Goal: Information Seeking & Learning: Learn about a topic

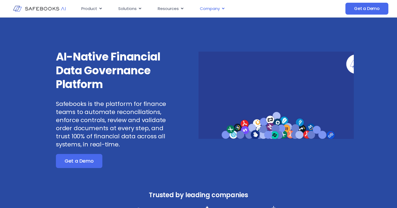
click at [210, 7] on span "Company" at bounding box center [210, 9] width 20 height 6
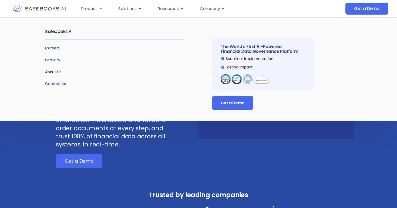
click at [57, 84] on link "Contact Us" at bounding box center [55, 83] width 21 height 5
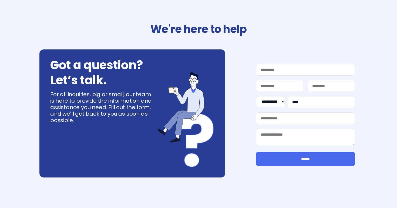
select select "**"
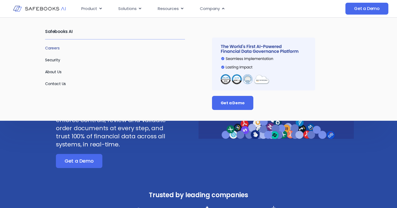
click at [58, 46] on link "Careers" at bounding box center [52, 47] width 15 height 5
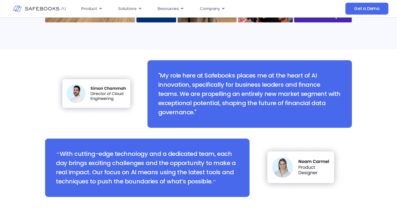
scroll to position [546, 0]
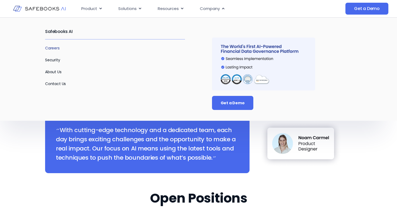
click at [50, 50] on link "Careers" at bounding box center [52, 47] width 15 height 5
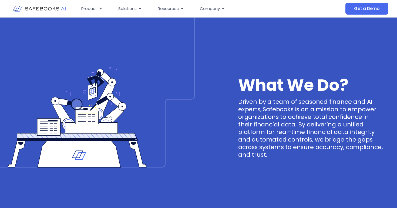
click at [279, 82] on h3 "What We Do?" at bounding box center [310, 85] width 145 height 11
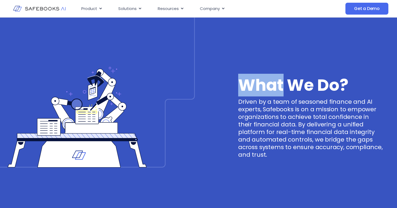
click at [279, 82] on h3 "What We Do?" at bounding box center [310, 85] width 145 height 11
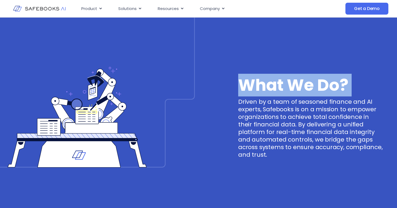
click at [279, 82] on h3 "What We Do?" at bounding box center [310, 85] width 145 height 11
copy h3 "What We Do?"
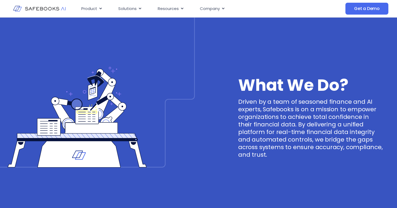
click at [298, 120] on p "Driven by a team of seasoned finance and AI experts, Safebooks is on a mission …" at bounding box center [310, 128] width 145 height 60
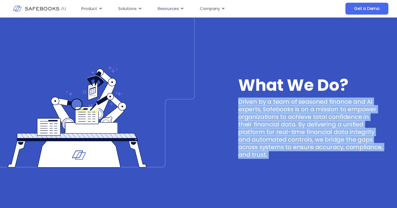
click at [298, 120] on p "Driven by a team of seasoned finance and AI experts, Safebooks is on a mission …" at bounding box center [310, 128] width 145 height 60
copy div "Driven by a team of seasoned finance and AI experts, Safebooks is on a mission …"
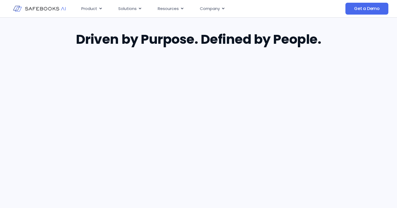
scroll to position [346, 0]
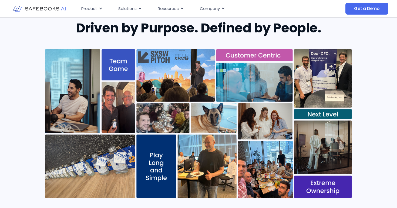
click at [366, 83] on div "Driven by Purpose. Defined by People." at bounding box center [198, 114] width 397 height 220
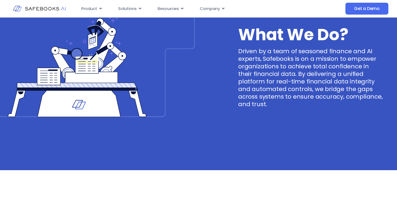
scroll to position [0, 0]
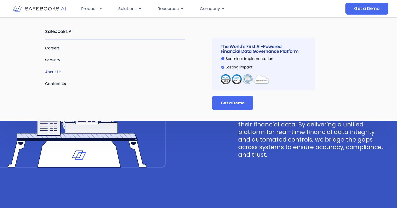
click at [55, 69] on link "About Us" at bounding box center [53, 71] width 16 height 5
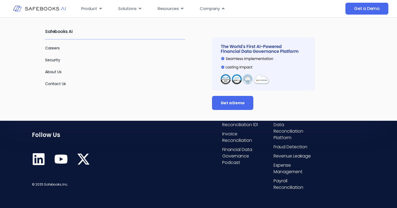
scroll to position [1144, 0]
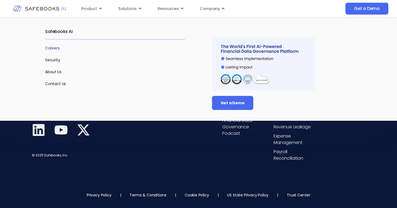
click at [55, 50] on link "Careers" at bounding box center [52, 47] width 15 height 5
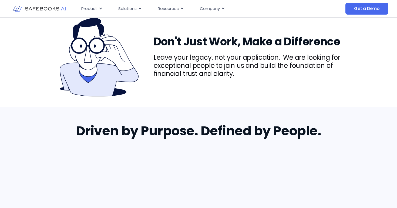
scroll to position [205, 0]
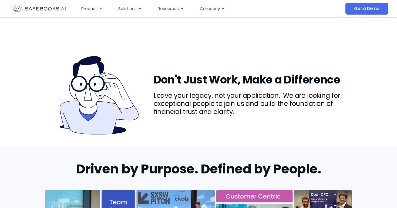
click at [239, 74] on h3 "Don't Just Work, Make a Difference" at bounding box center [253, 79] width 198 height 11
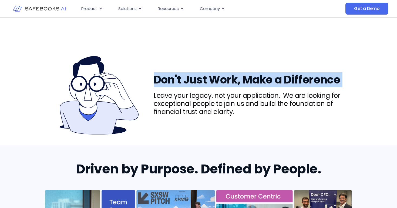
click at [239, 74] on h3 "Don't Just Work, Make a Difference" at bounding box center [253, 79] width 198 height 11
copy h3 "Don't Just Work, Make a Difference"
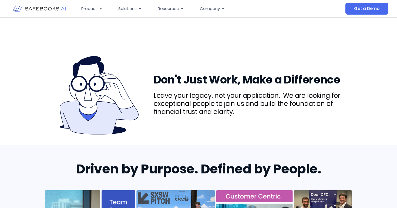
click at [246, 92] on p "Leave your legacy, not your application. We are looking for exceptional people …" at bounding box center [253, 104] width 198 height 24
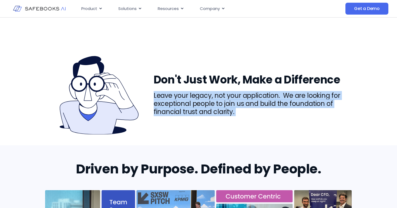
click at [246, 92] on p "Leave your legacy, not your application. We are looking for exceptional people …" at bounding box center [253, 104] width 198 height 24
copy div "Leave your legacy, not your application. We are looking for exceptional people …"
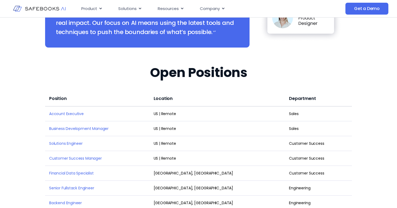
scroll to position [728, 0]
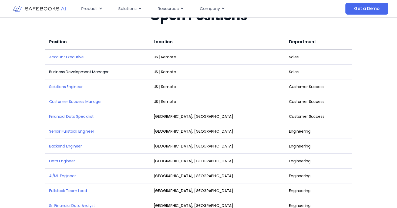
click at [86, 69] on link "Business Development Manager" at bounding box center [78, 71] width 59 height 5
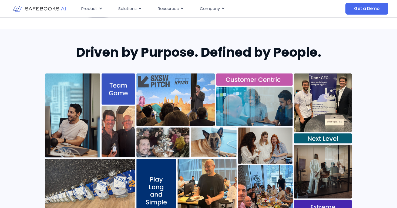
scroll to position [348, 0]
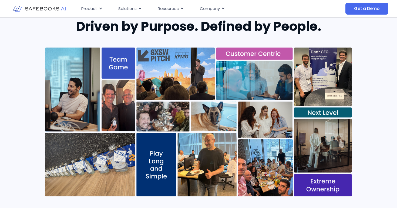
click at [370, 90] on div "Driven by Purpose. Defined by People." at bounding box center [198, 113] width 397 height 220
drag, startPoint x: 198, startPoint y: 85, endPoint x: 44, endPoint y: 39, distance: 160.0
click at [44, 39] on div "Driven by Purpose. Defined by People." at bounding box center [198, 113] width 397 height 220
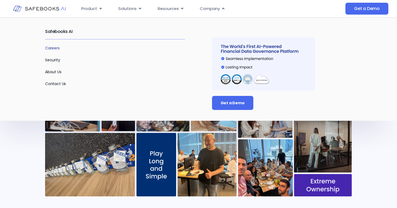
click at [56, 46] on link "Careers" at bounding box center [52, 47] width 15 height 5
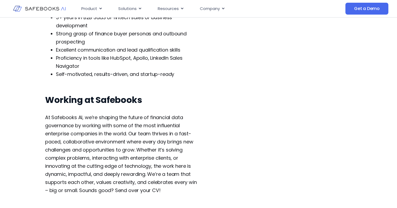
scroll to position [375, 0]
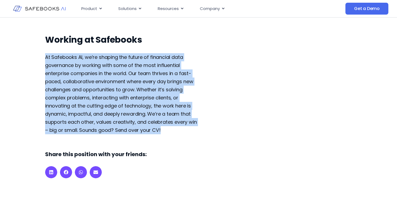
drag, startPoint x: 169, startPoint y: 133, endPoint x: 32, endPoint y: 51, distance: 159.5
copy p "At Safebooks AI, we’re shaping the future of financial data governance by worki…"
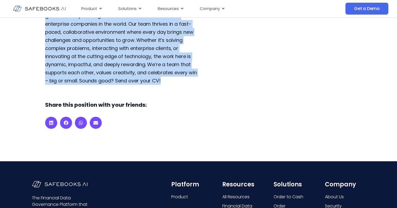
scroll to position [571, 0]
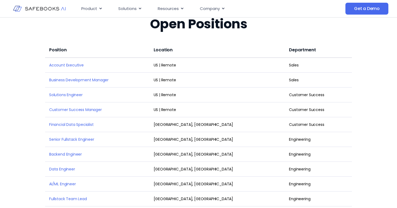
scroll to position [753, 0]
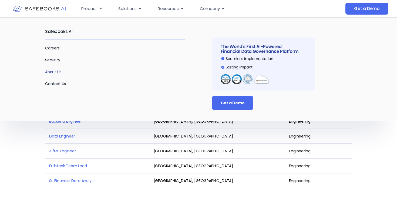
click at [54, 73] on link "About Us" at bounding box center [53, 71] width 16 height 5
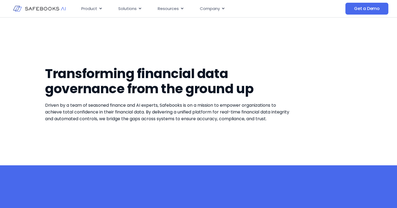
click at [132, 109] on span "Driven by a team of seasoned finance and AI experts, Safebooks is on a mission …" at bounding box center [167, 112] width 244 height 20
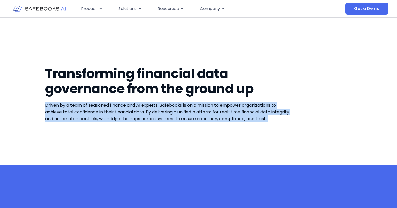
click at [132, 109] on span "Driven by a team of seasoned finance and AI experts, Safebooks is on a mission …" at bounding box center [167, 112] width 244 height 20
copy div "Driven by a team of seasoned finance and AI experts, Safebooks is on a mission …"
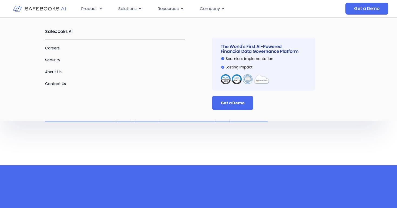
click at [35, 10] on img at bounding box center [39, 8] width 53 height 15
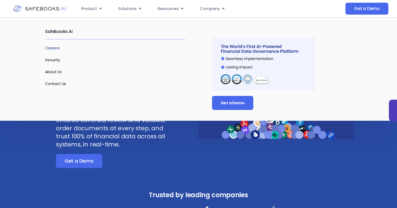
click at [56, 50] on link "Careers" at bounding box center [52, 47] width 15 height 5
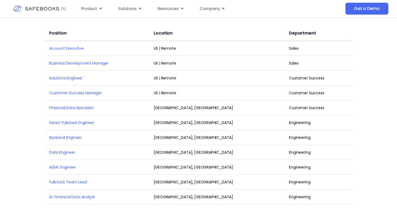
scroll to position [737, 0]
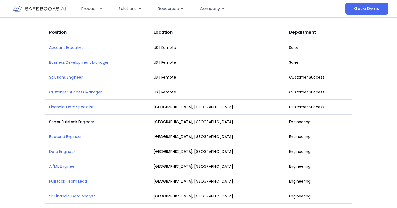
click at [72, 119] on link "Senior Fullstack Engineer" at bounding box center [71, 121] width 45 height 5
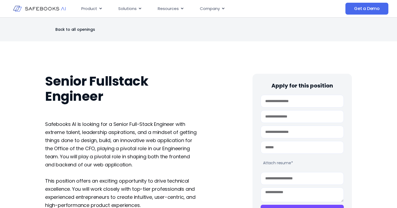
click at [96, 95] on h1 "Senior Fullstack Engineer" at bounding box center [121, 89] width 153 height 30
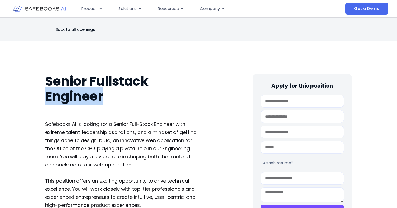
click at [96, 95] on h1 "Senior Fullstack Engineer" at bounding box center [121, 89] width 153 height 30
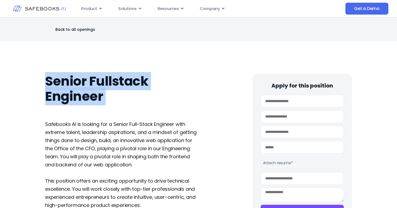
click at [96, 95] on h1 "Senior Fullstack Engineer" at bounding box center [121, 89] width 153 height 30
copy div "Senior Fullstack Engineer"
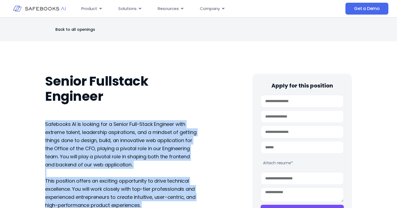
drag, startPoint x: 162, startPoint y: 97, endPoint x: 42, endPoint y: 122, distance: 122.8
copy div "Safebooks AI is looking for a Senior Full-Stack Engineer with extreme talent, l…"
